Goal: Check status

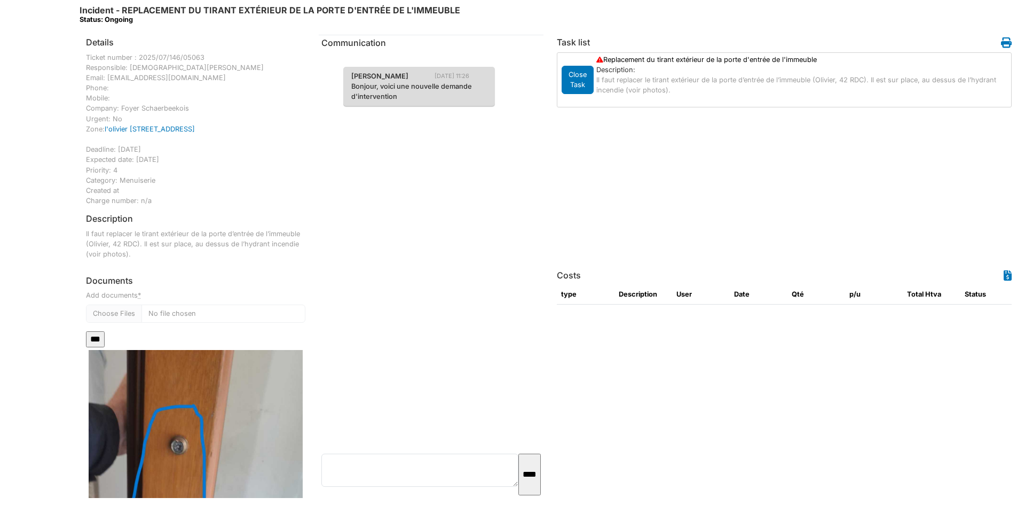
click at [417, 90] on p "Bonjour, voici une nouvelle demande d'intervention" at bounding box center [419, 91] width 136 height 20
click at [1008, 43] on icon at bounding box center [1006, 42] width 11 height 11
click at [206, 119] on div "Ticket number : 2025/07/146/05063 Responsible: Christian Bassette Email: cbasse…" at bounding box center [196, 129] width 220 height 154
click at [1005, 42] on icon at bounding box center [1006, 42] width 11 height 11
